Goal: Book appointment/travel/reservation

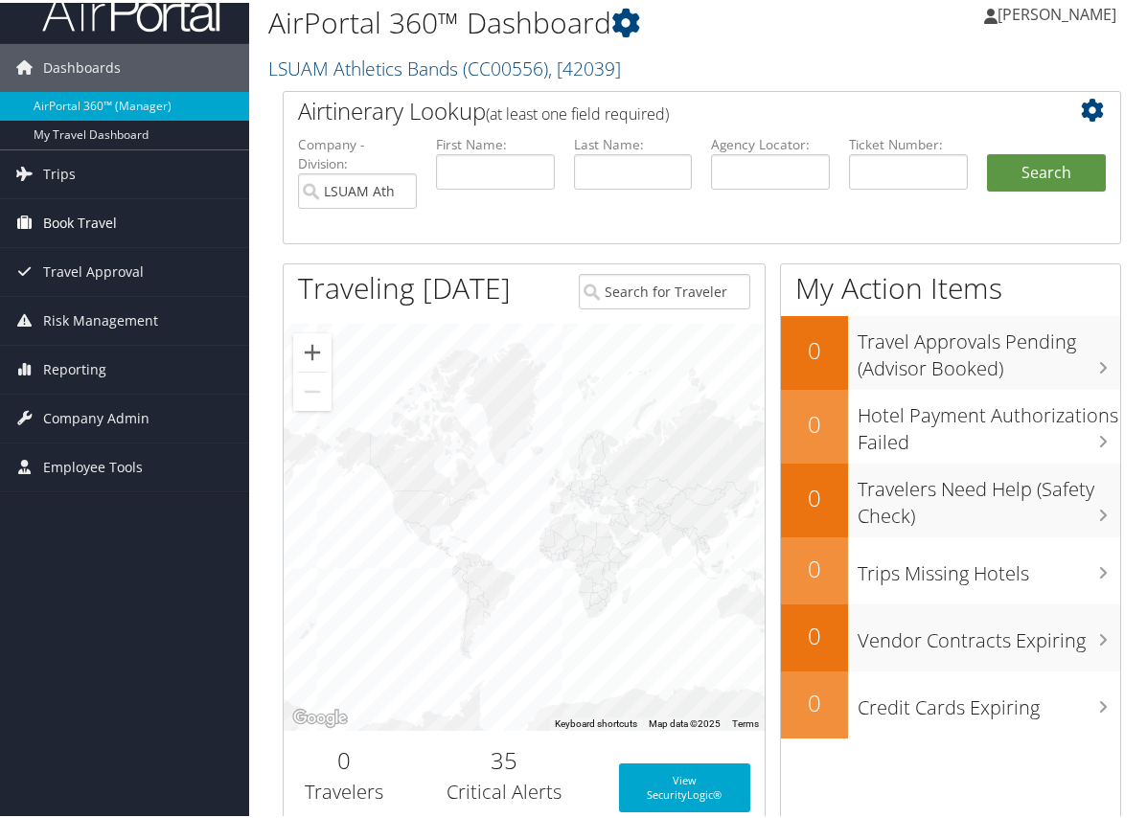
scroll to position [38, 0]
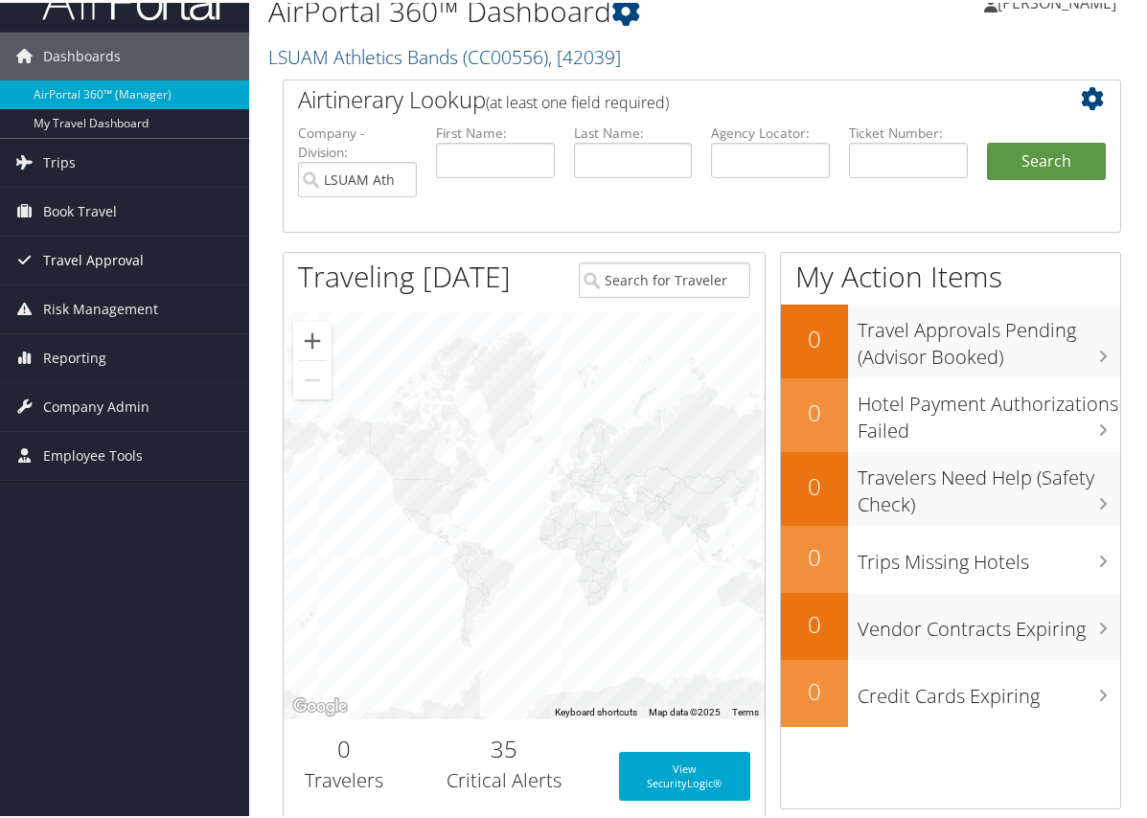
click at [107, 251] on span "Travel Approval" at bounding box center [93, 258] width 101 height 48
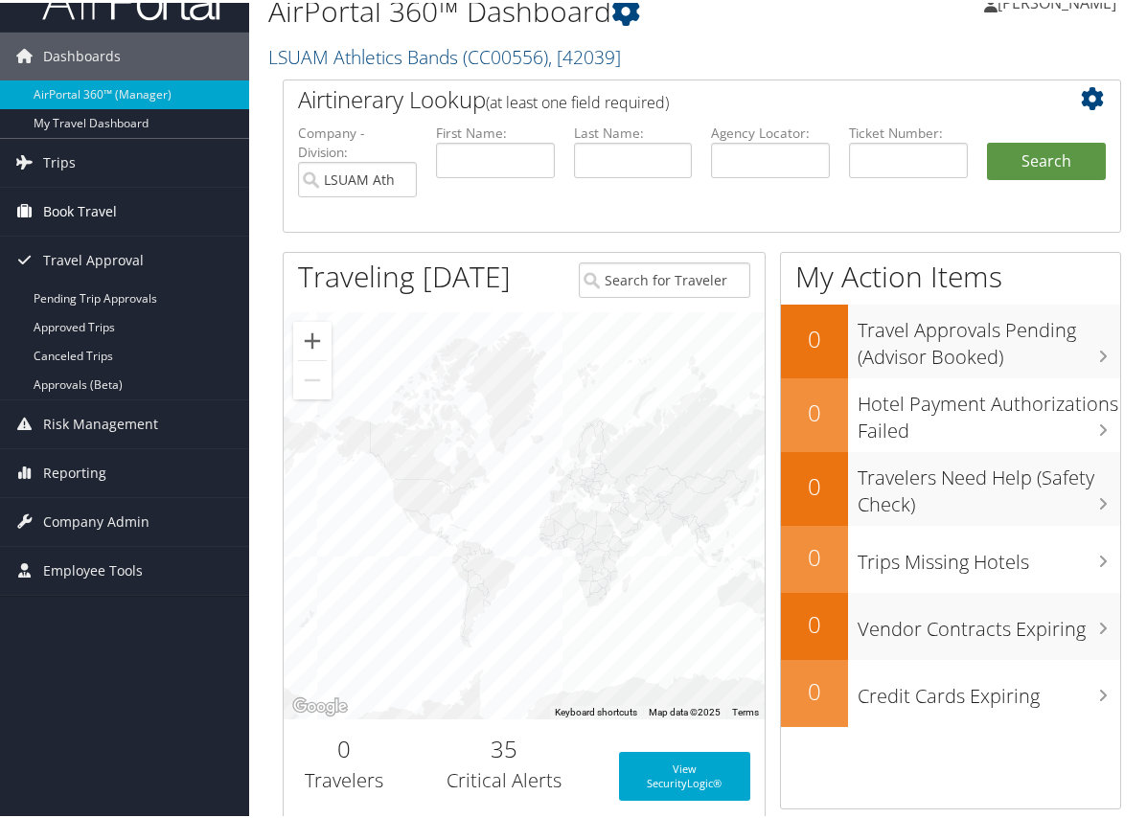
click at [81, 199] on span "Book Travel" at bounding box center [80, 209] width 74 height 48
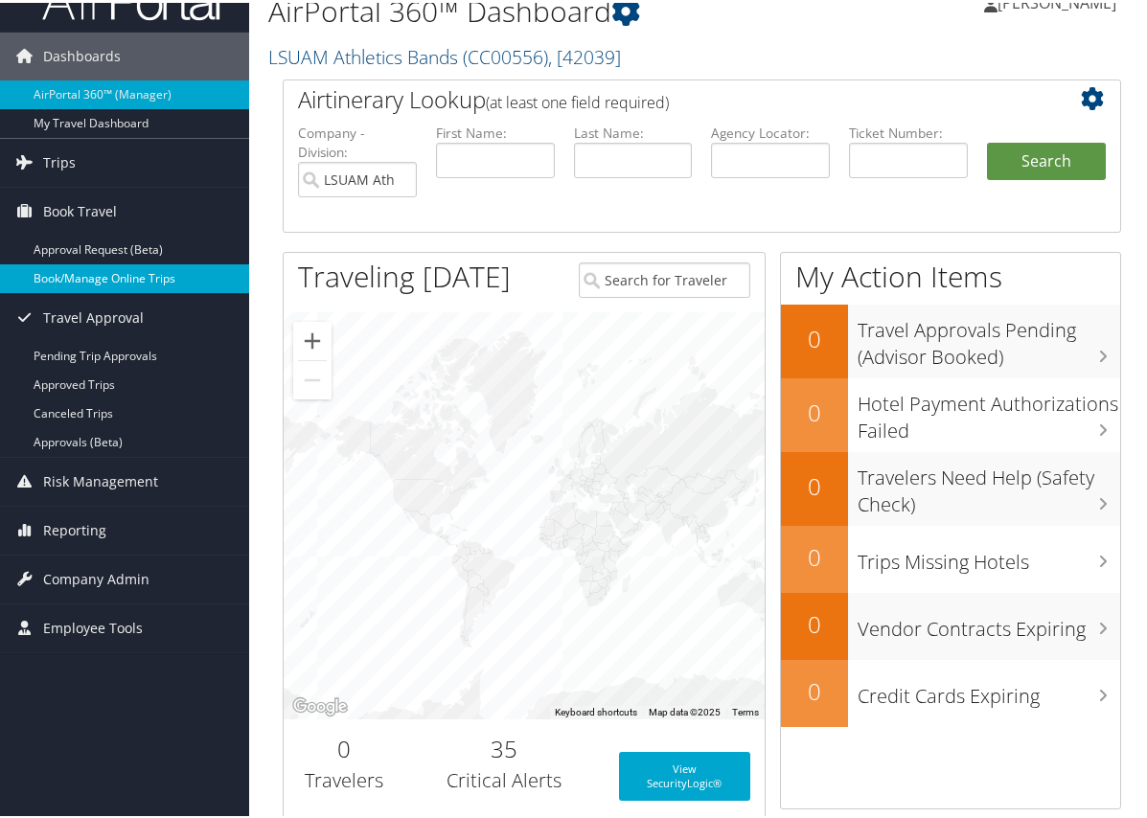
click at [79, 269] on link "Book/Manage Online Trips" at bounding box center [124, 276] width 249 height 29
